Goal: Task Accomplishment & Management: Use online tool/utility

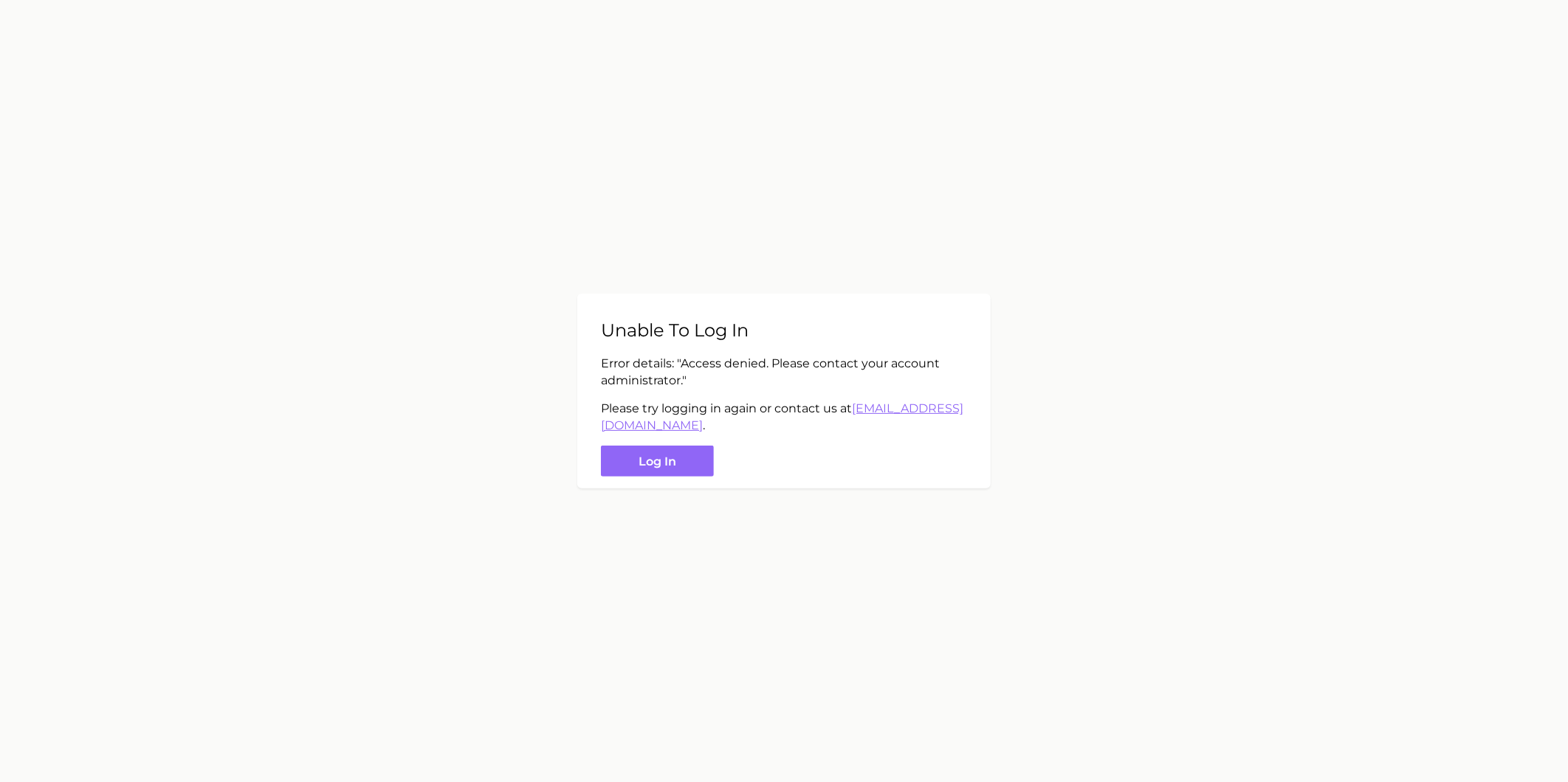
click at [869, 537] on main "Unable to log in Error details: " Access denied. Please contact your account ad…" at bounding box center [784, 391] width 1568 height 782
click at [700, 467] on button "Log in" at bounding box center [657, 461] width 113 height 32
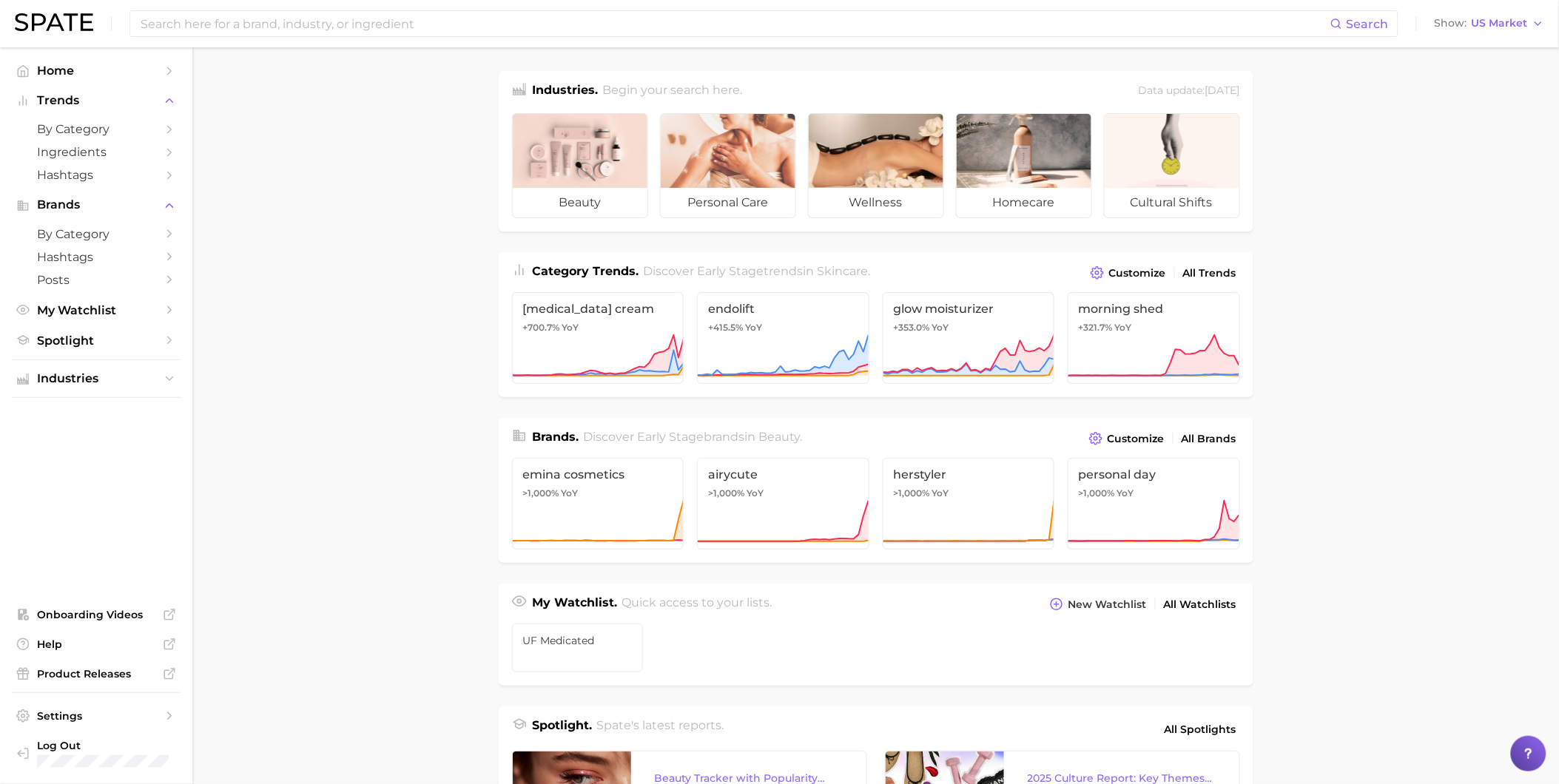
drag, startPoint x: 1155, startPoint y: 444, endPoint x: 889, endPoint y: 389, distance: 271.6
